Goal: Communication & Community: Answer question/provide support

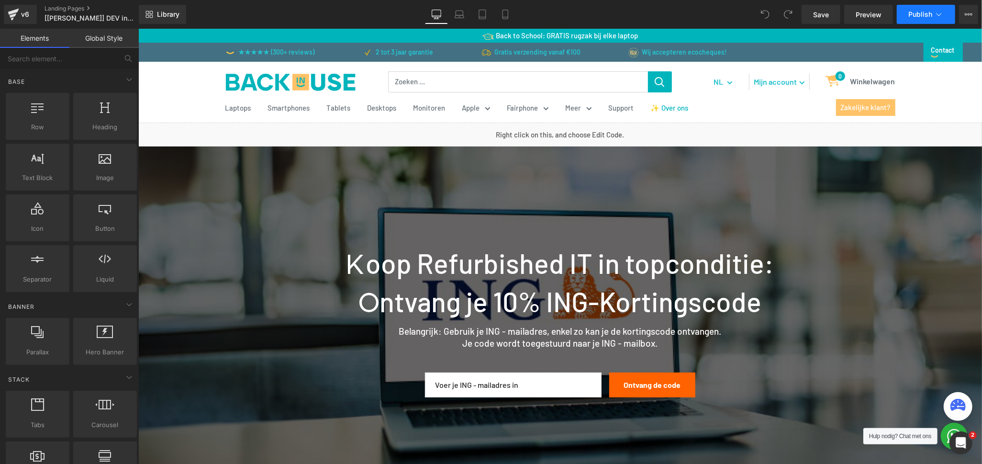
click at [931, 15] on span "Publish" at bounding box center [920, 15] width 24 height 8
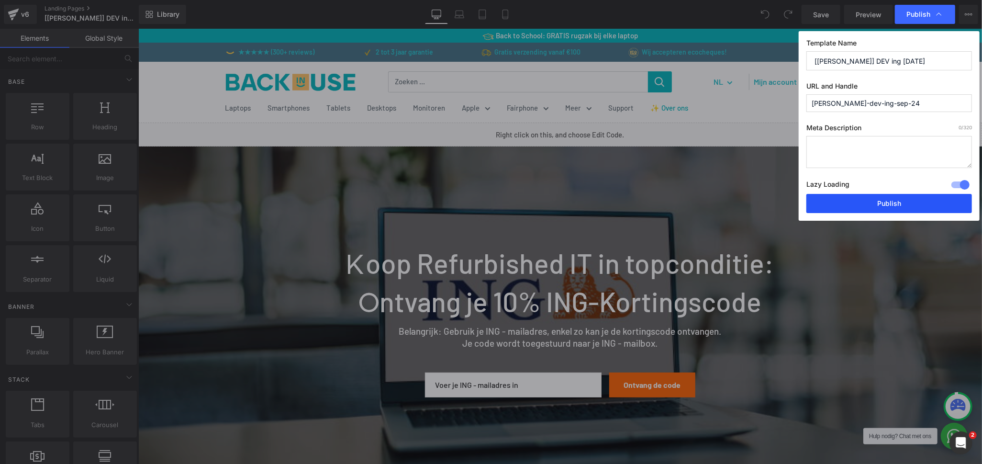
click at [914, 205] on button "Publish" at bounding box center [889, 203] width 166 height 19
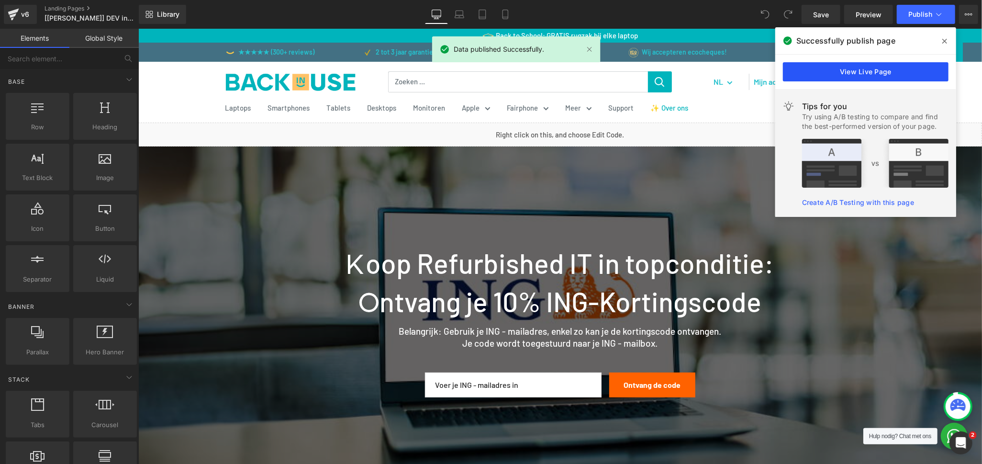
drag, startPoint x: 904, startPoint y: 71, endPoint x: 765, endPoint y: 43, distance: 141.6
click at [904, 72] on link "View Live Page" at bounding box center [866, 71] width 166 height 19
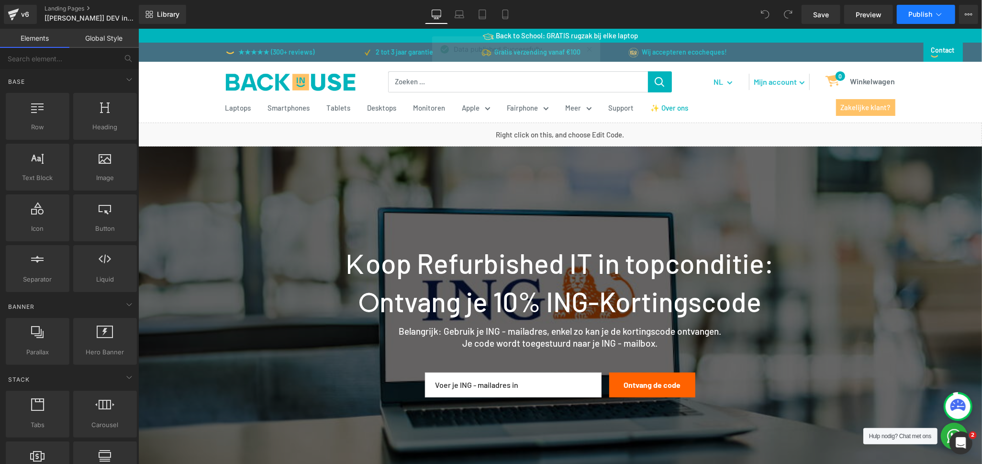
click at [939, 13] on icon at bounding box center [939, 15] width 10 height 10
click at [971, 19] on button "View Live Page View with current Template Save Template to Library Schedule Pub…" at bounding box center [968, 14] width 19 height 19
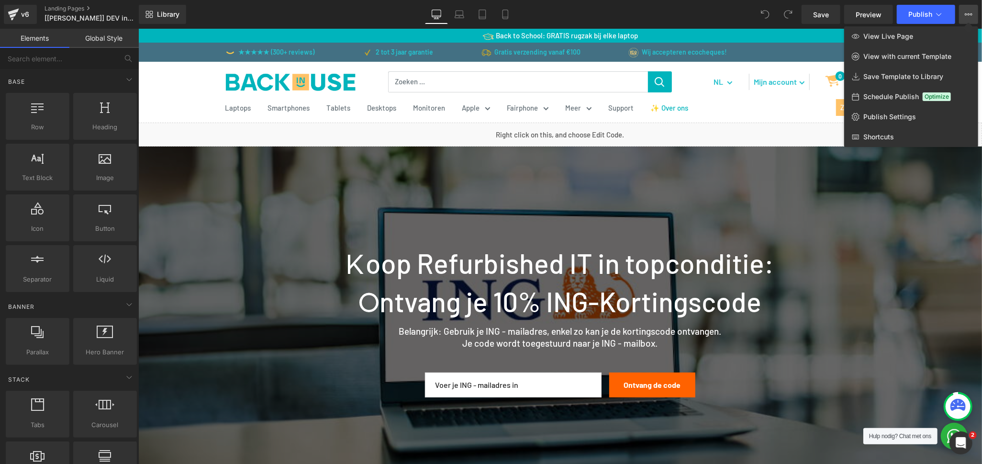
click at [797, 170] on div at bounding box center [560, 246] width 844 height 435
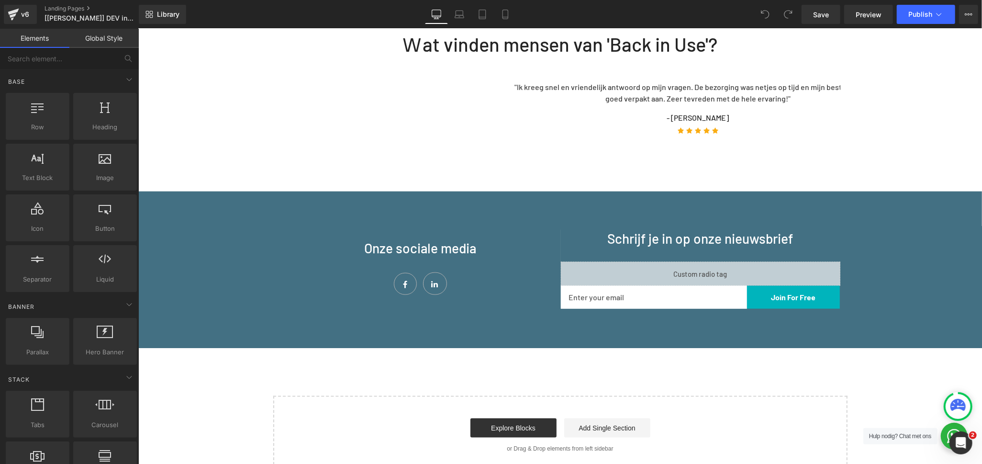
scroll to position [904, 0]
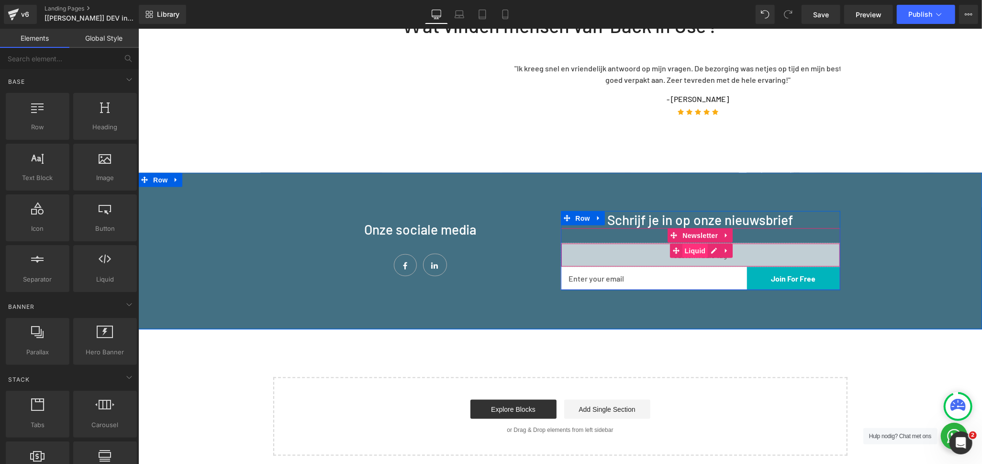
click at [690, 243] on span "Liquid" at bounding box center [695, 250] width 26 height 14
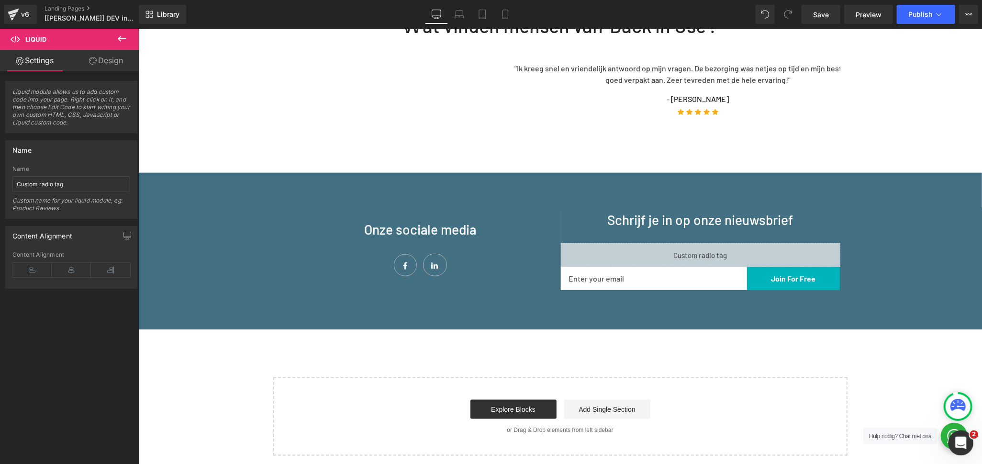
click at [966, 439] on icon "Open Intercom Messenger" at bounding box center [960, 442] width 16 height 16
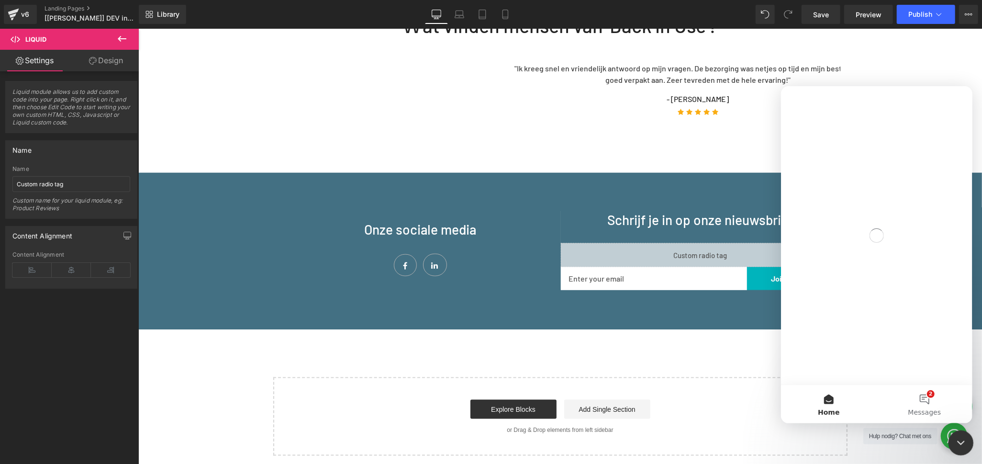
scroll to position [0, 0]
click at [926, 394] on button "2 Messages" at bounding box center [924, 403] width 96 height 38
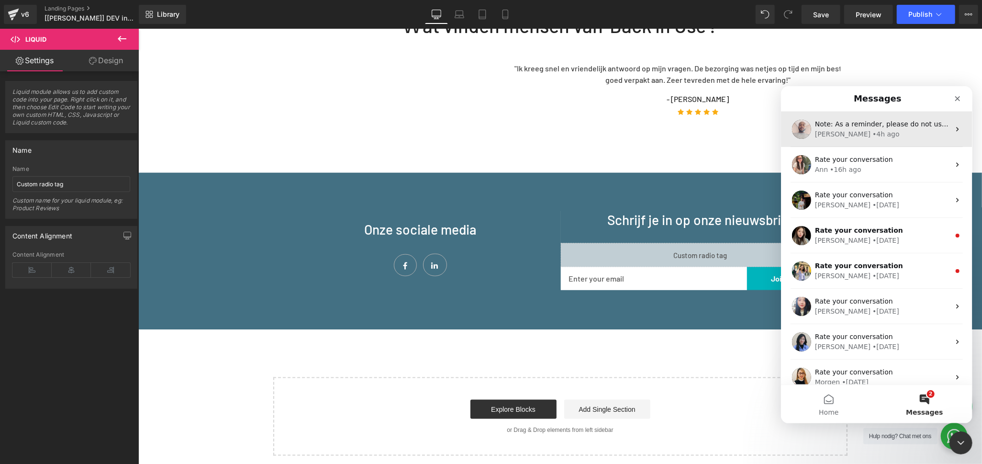
click at [872, 129] on div "• 4h ago" at bounding box center [885, 134] width 27 height 10
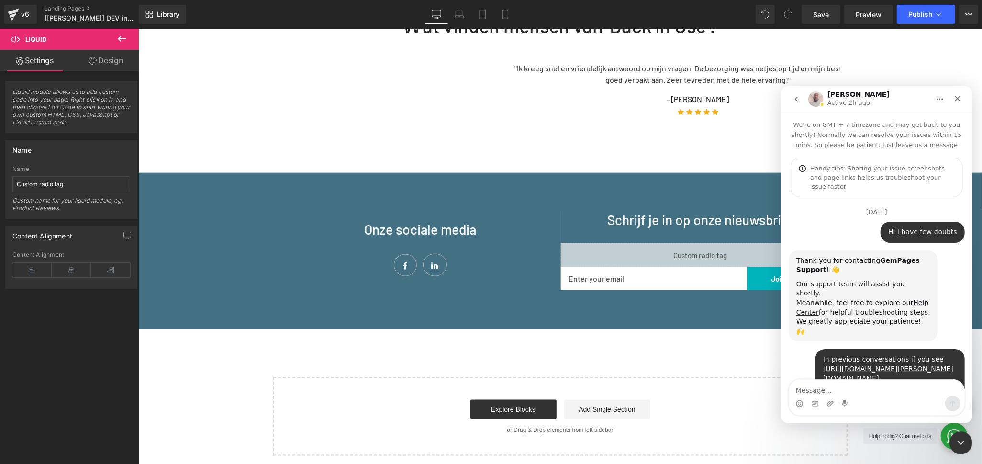
scroll to position [1250, 0]
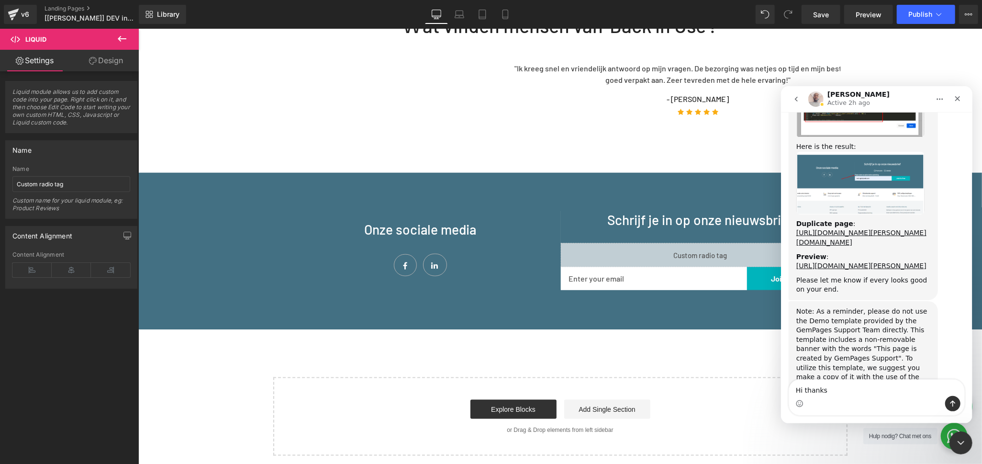
type textarea "Hi thanks"
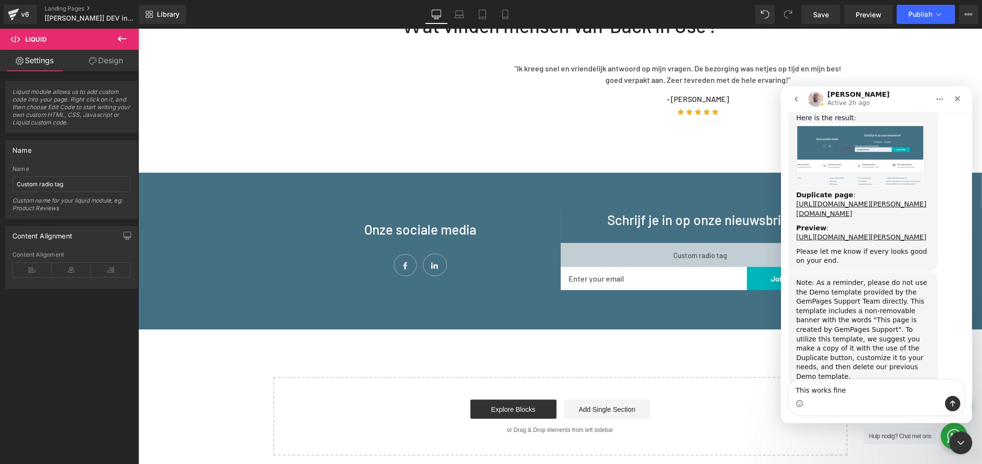
type textarea "This works fine"
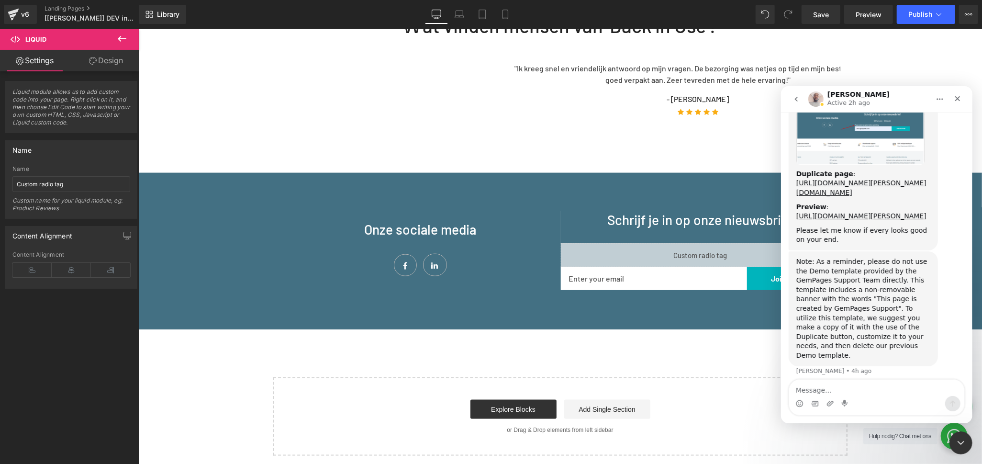
scroll to position [1300, 0]
type textarea "Just for testing I checked this page by publishing"
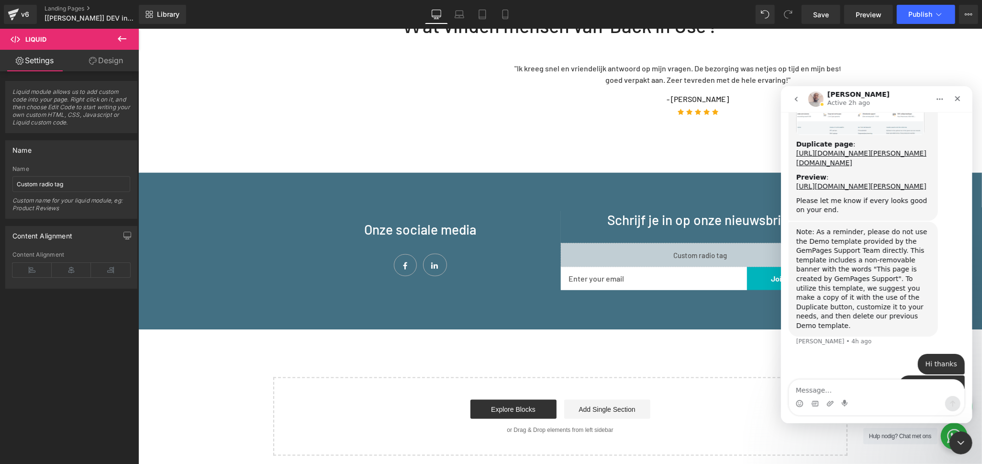
scroll to position [1332, 0]
click at [816, 384] on textarea "Message…" at bounding box center [876, 387] width 175 height 16
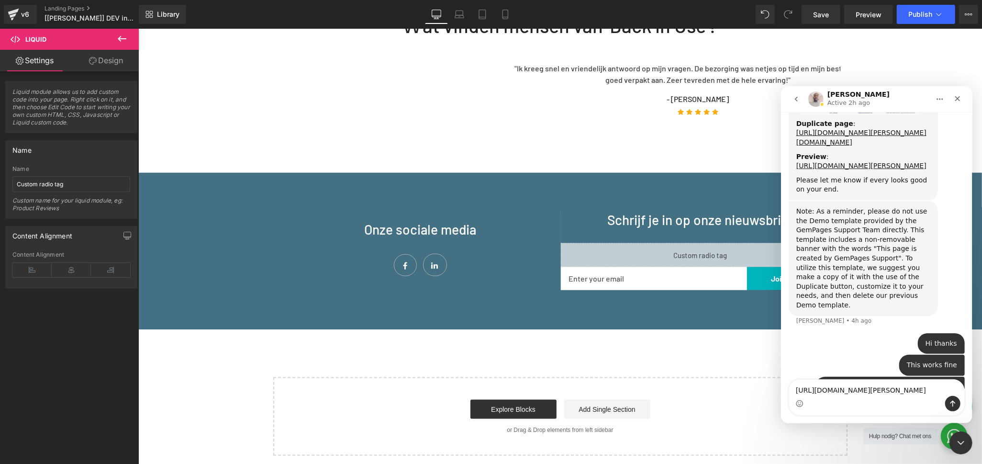
scroll to position [1360, 0]
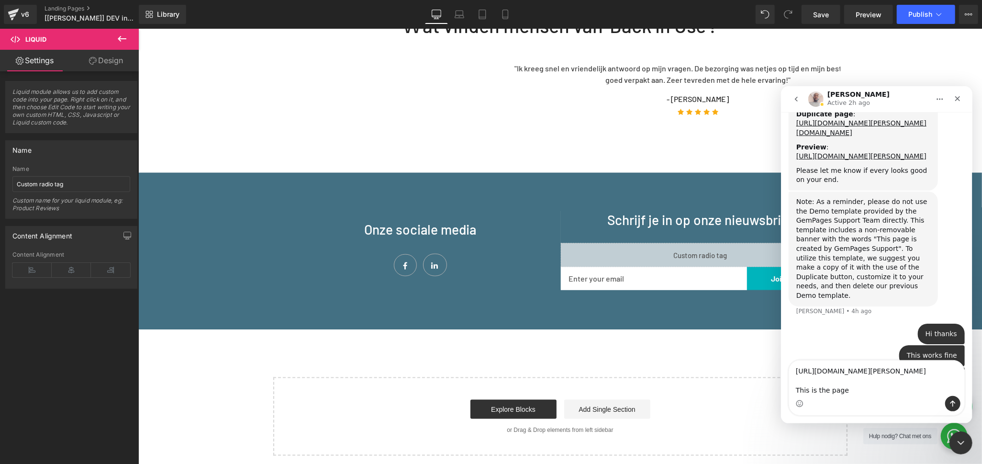
type textarea "[URL][DOMAIN_NAME][PERSON_NAME] This is the page"
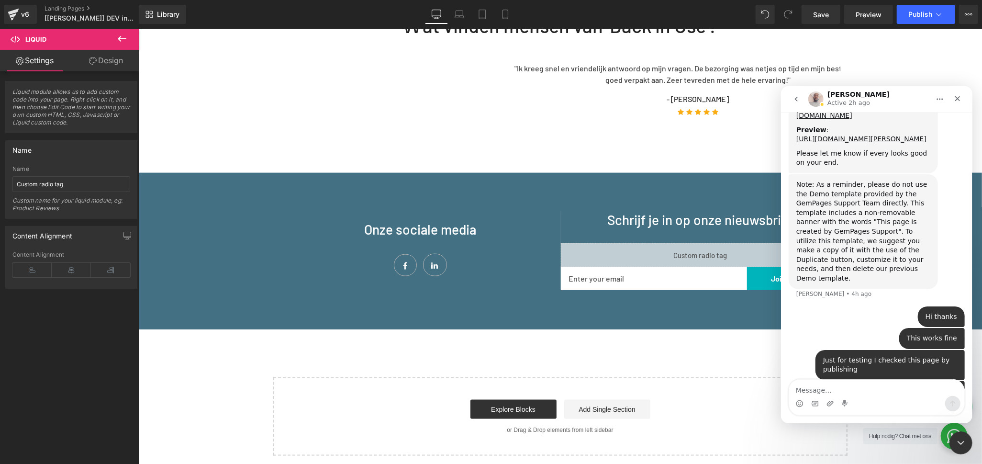
click at [846, 391] on textarea "Message…" at bounding box center [876, 387] width 175 height 16
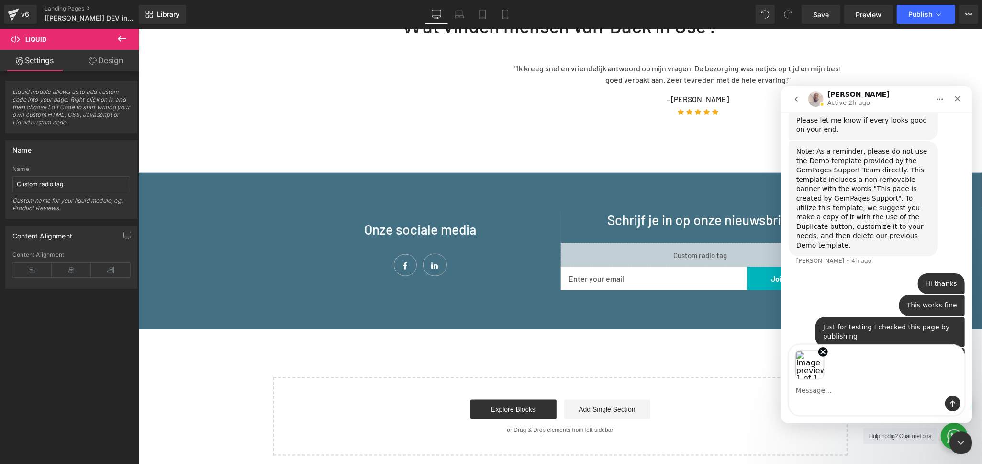
scroll to position [1411, 0]
type textarea "In NL this is okay"
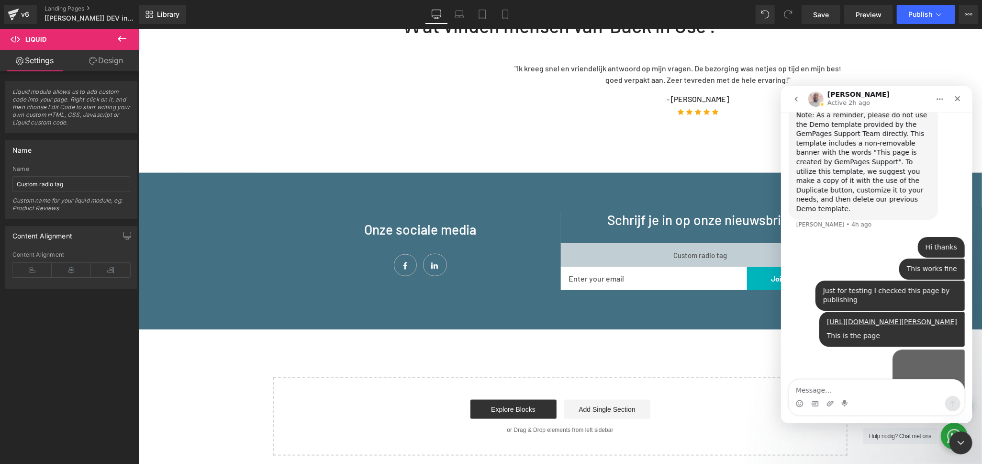
scroll to position [1450, 0]
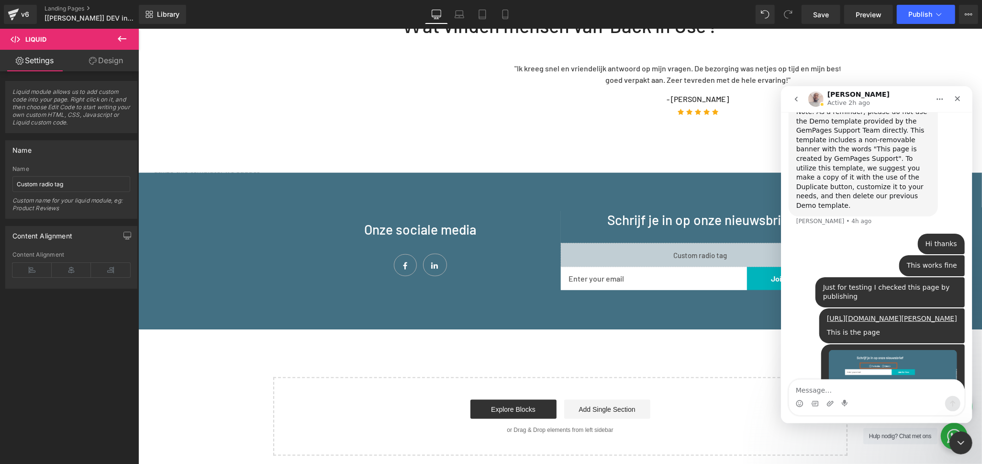
click at [813, 392] on textarea "Message…" at bounding box center [876, 387] width 175 height 16
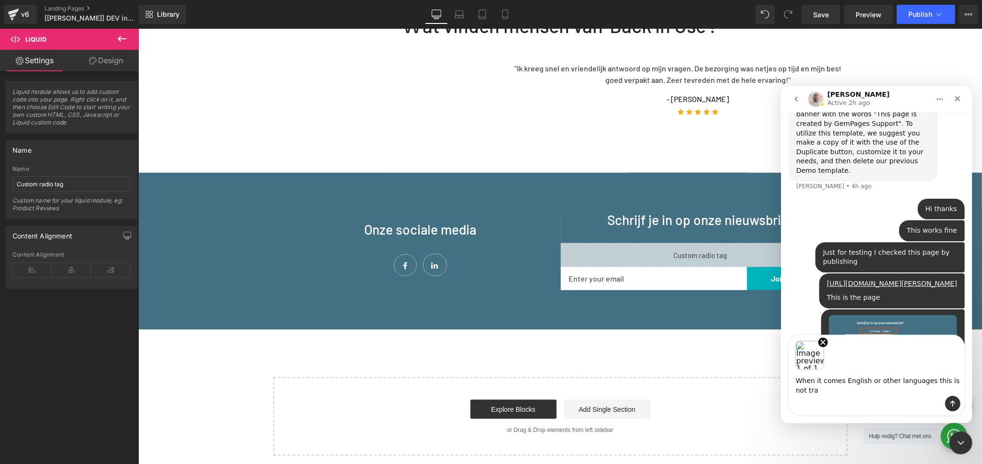
scroll to position [1494, 0]
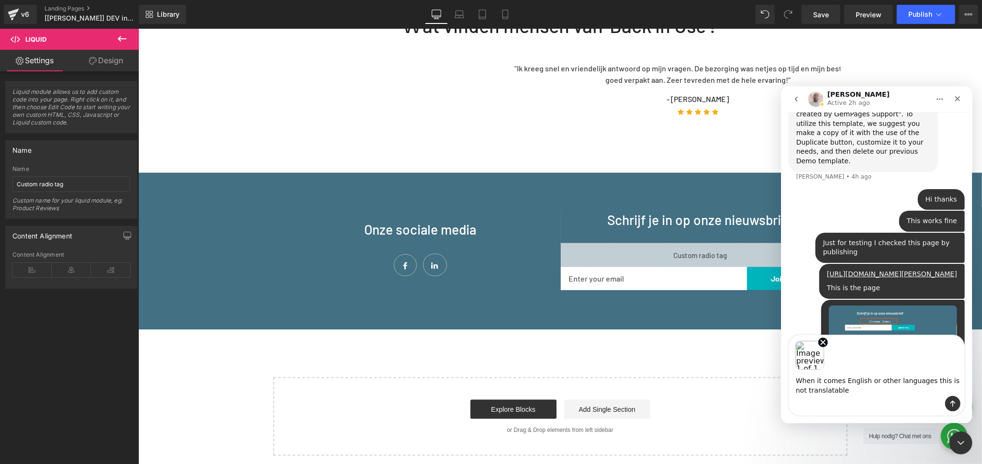
type textarea "When it comes English or other languages this is not translatable"
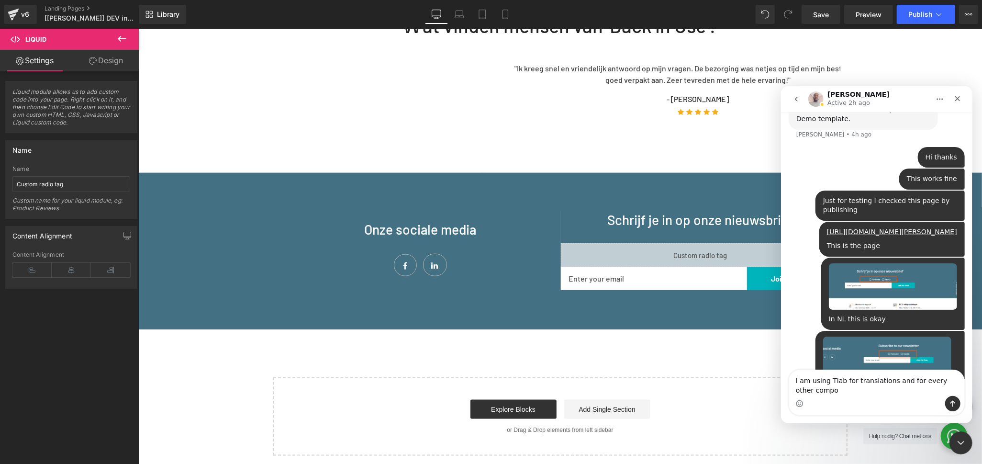
scroll to position [1546, 0]
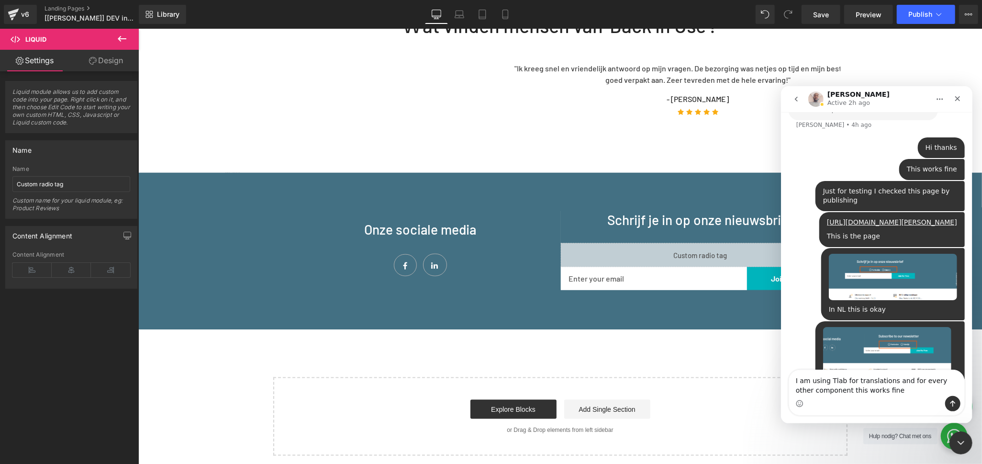
type textarea "I am using Tlab for translations and for every other component this works fine"
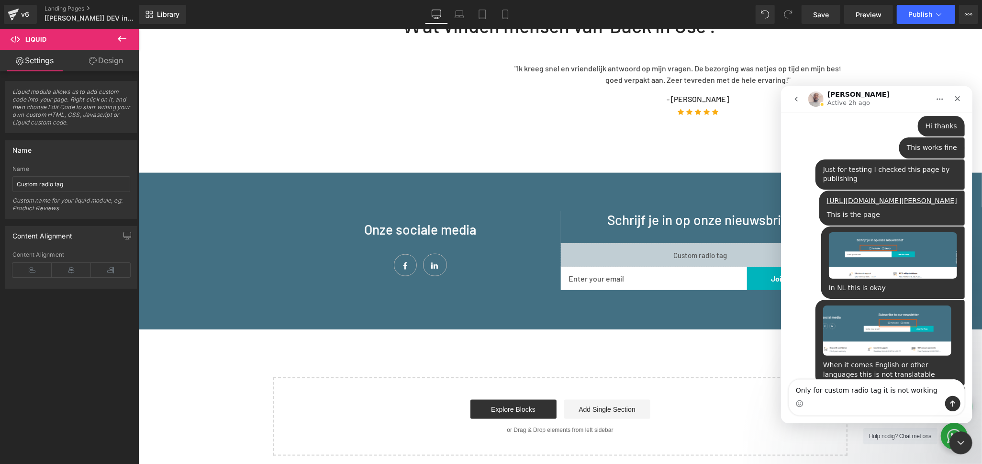
type textarea "Only for custom radio tag it is not working"
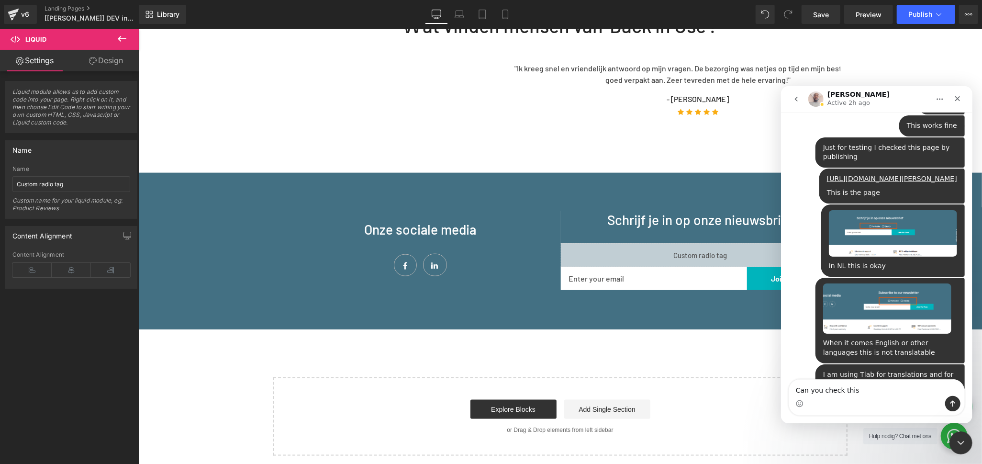
type textarea "Can you check this"
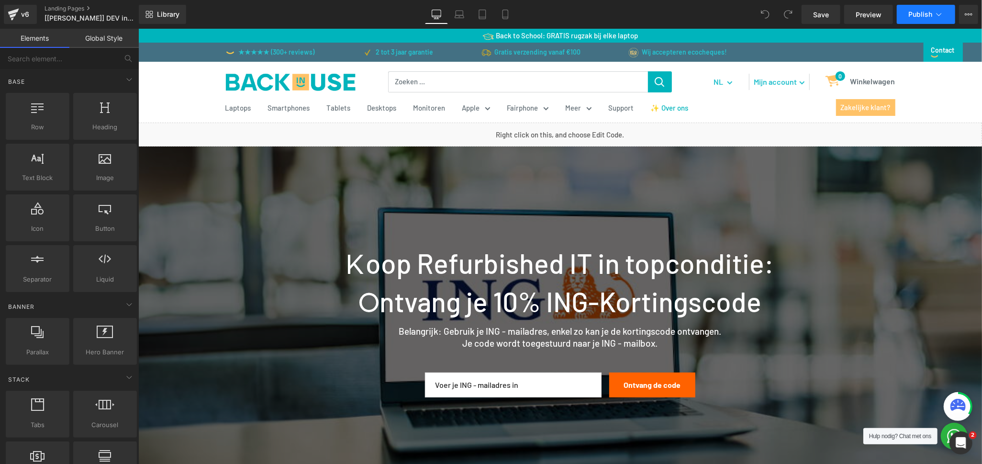
click at [933, 16] on button "Publish" at bounding box center [926, 14] width 58 height 19
click at [963, 14] on button "View Live Page View with current Template Save Template to Library Schedule Pub…" at bounding box center [968, 14] width 19 height 19
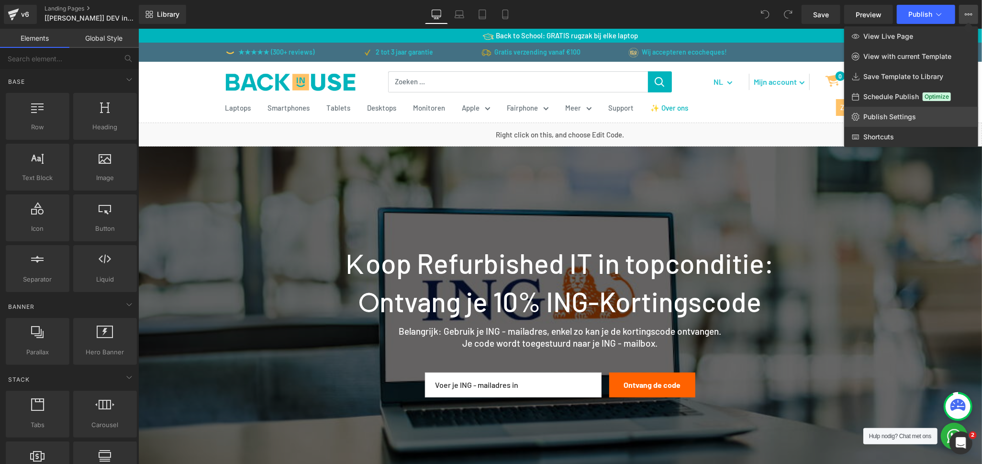
click at [899, 118] on span "Publish Settings" at bounding box center [889, 116] width 53 height 9
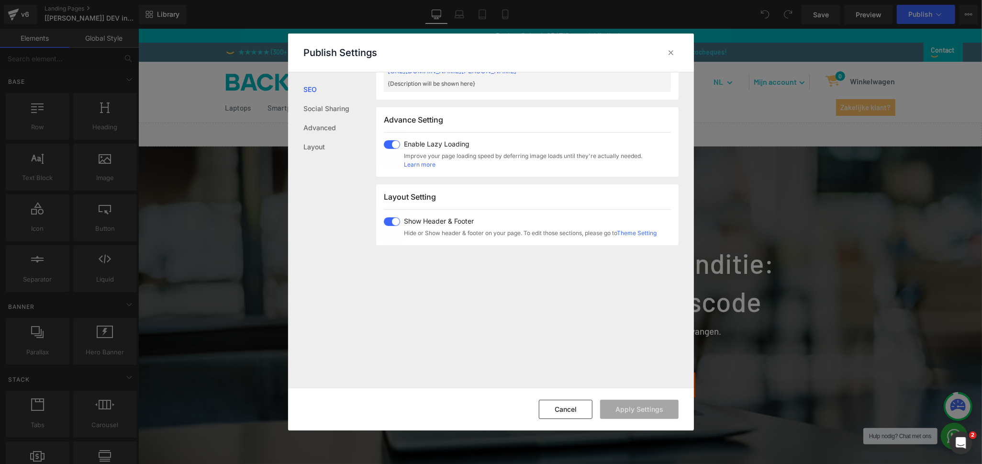
scroll to position [479, 0]
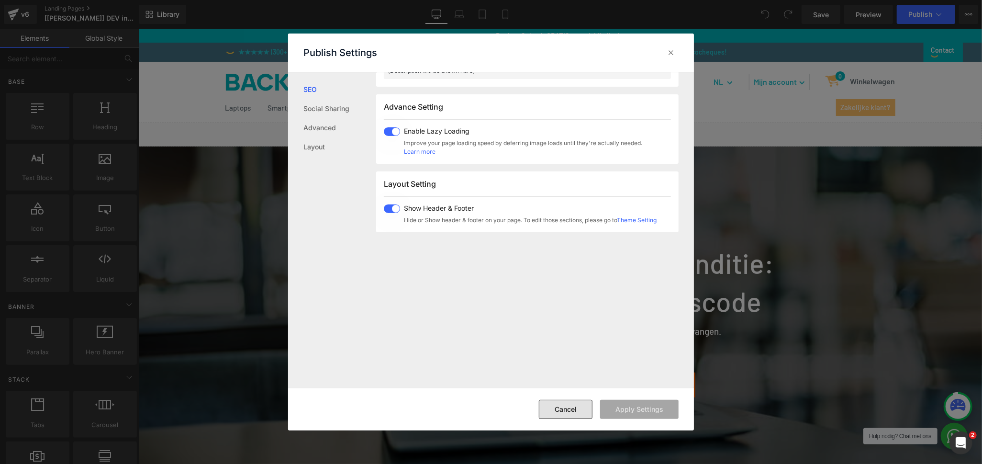
click at [578, 409] on button "Cancel" at bounding box center [566, 409] width 54 height 19
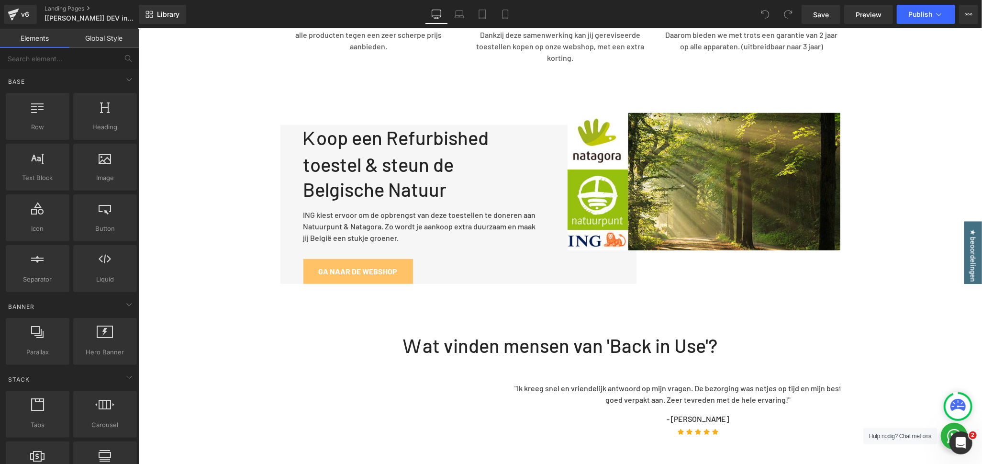
scroll to position [638, 0]
